Goal: Transaction & Acquisition: Subscribe to service/newsletter

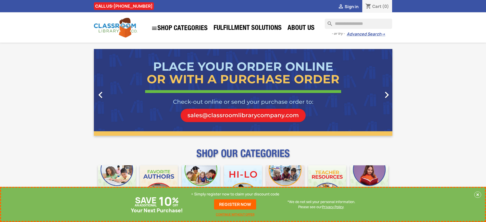
click at [235, 194] on p "+ Simply register now to claim your discount code" at bounding box center [235, 194] width 88 height 5
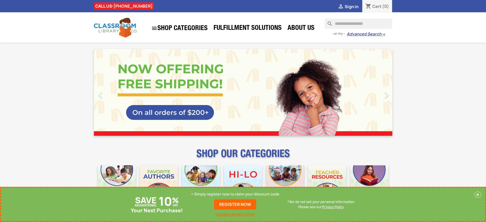
click at [235, 194] on p "+ Simply register now to claim your discount code" at bounding box center [235, 194] width 88 height 5
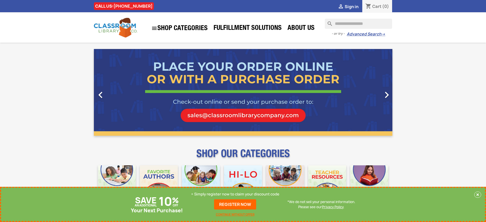
click at [235, 194] on p "+ Simply register now to claim your discount code" at bounding box center [235, 194] width 88 height 5
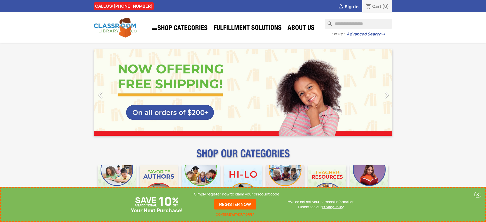
click at [235, 194] on p "+ Simply register now to claim your discount code" at bounding box center [235, 194] width 88 height 5
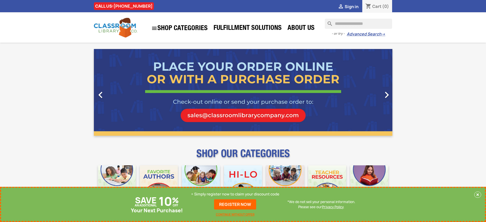
click at [235, 194] on p "+ Simply register now to claim your discount code" at bounding box center [235, 194] width 88 height 5
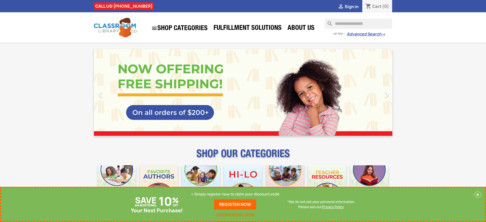
click at [235, 194] on p "+ Simply register now to claim your discount code" at bounding box center [235, 194] width 88 height 5
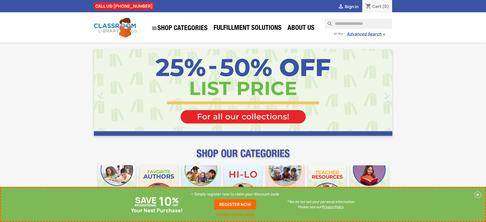
click at [235, 194] on p "+ Simply register now to claim your discount code" at bounding box center [235, 194] width 88 height 5
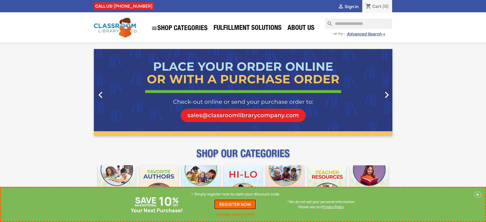
click at [235, 204] on link "REGISTER NOW" at bounding box center [235, 204] width 42 height 10
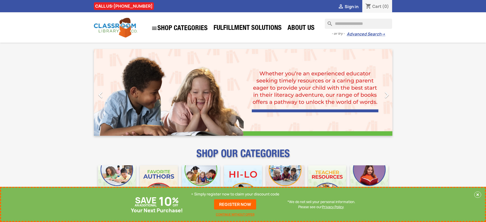
click at [235, 194] on p "+ Simply register now to claim your discount code" at bounding box center [235, 194] width 88 height 5
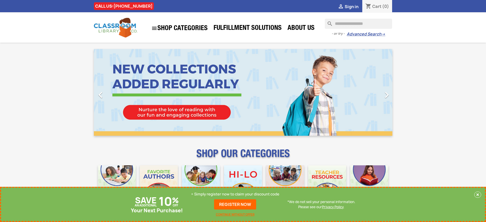
click at [235, 194] on p "+ Simply register now to claim your discount code" at bounding box center [235, 194] width 88 height 5
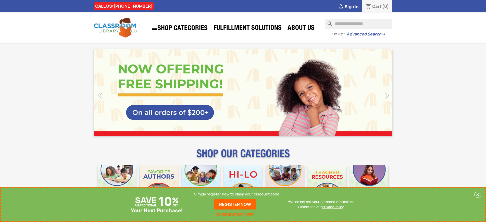
click at [235, 204] on link "REGISTER NOW" at bounding box center [235, 204] width 42 height 10
